Goal: Register for event/course

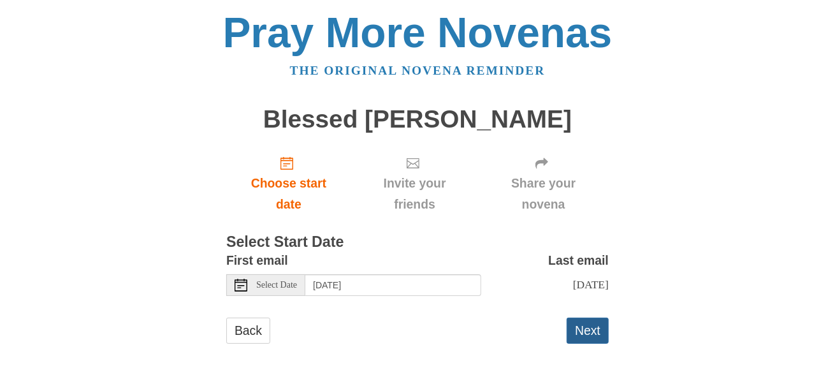
click at [594, 329] on button "Next" at bounding box center [588, 331] width 42 height 26
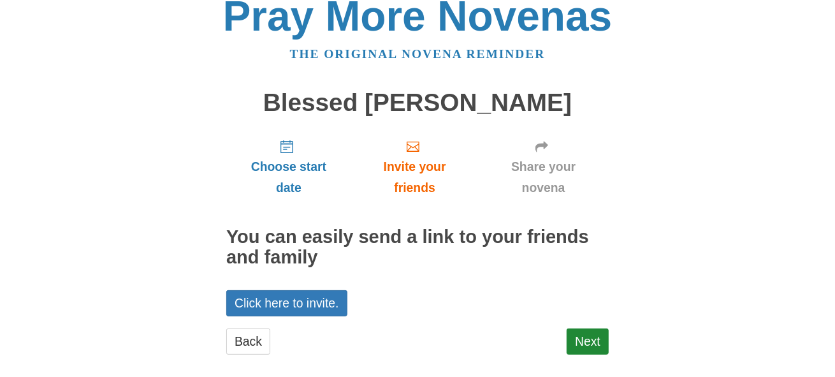
scroll to position [31, 0]
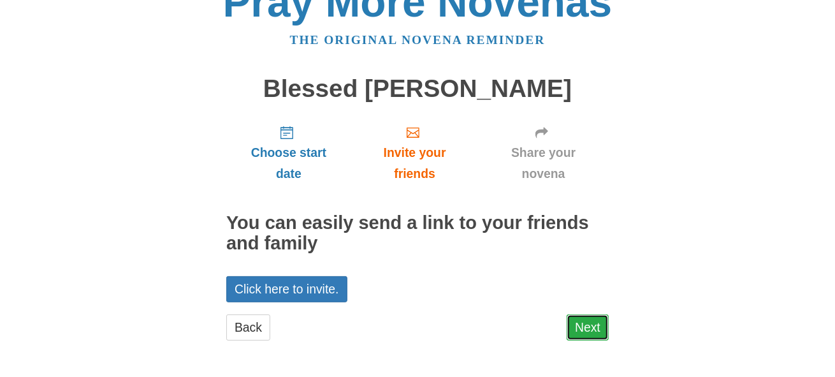
click at [589, 327] on link "Next" at bounding box center [588, 327] width 42 height 26
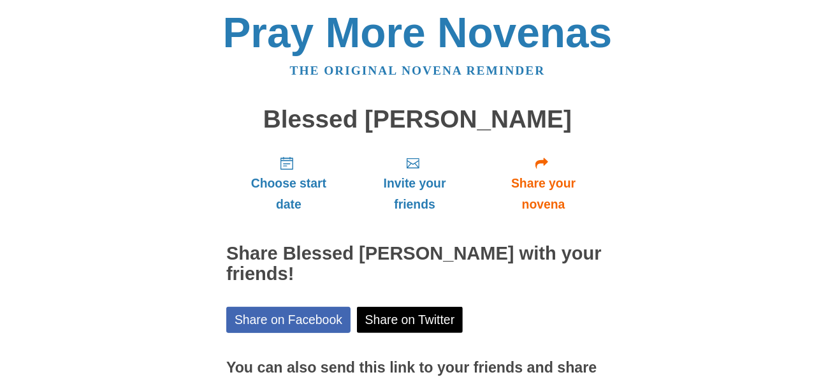
scroll to position [128, 0]
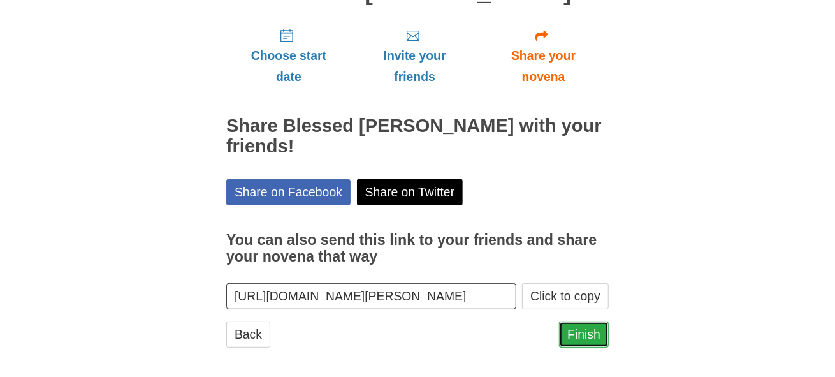
click at [576, 330] on link "Finish" at bounding box center [584, 334] width 50 height 26
